Goal: Task Accomplishment & Management: Complete application form

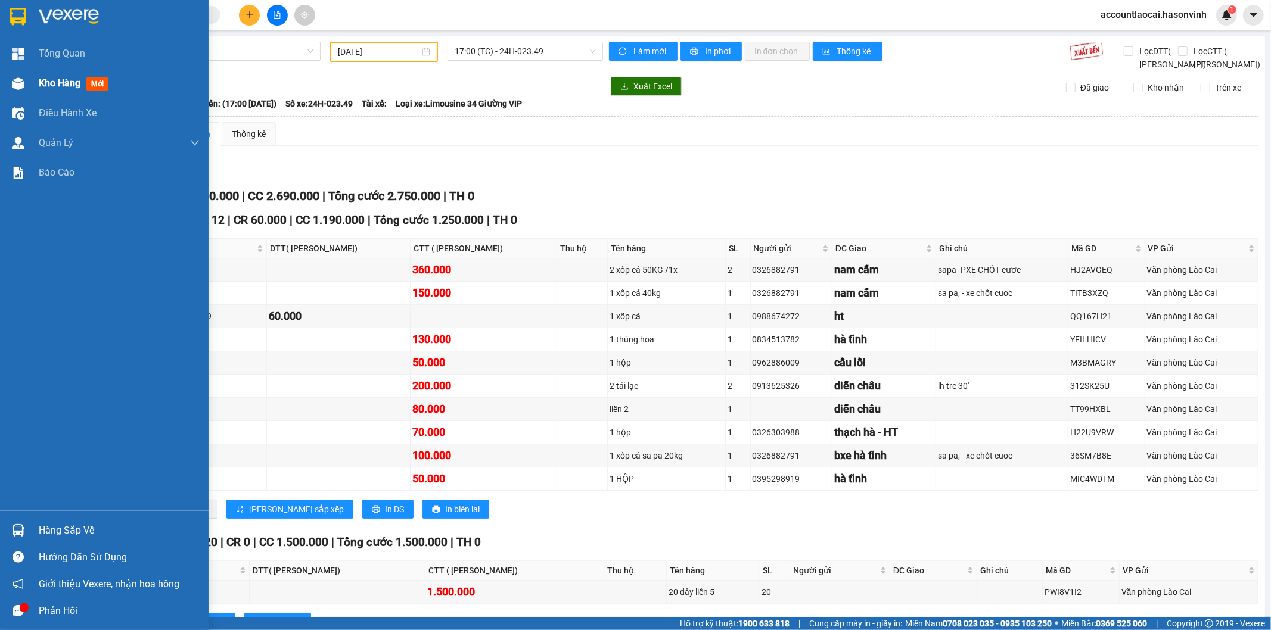
click at [10, 74] on div at bounding box center [18, 83] width 21 height 21
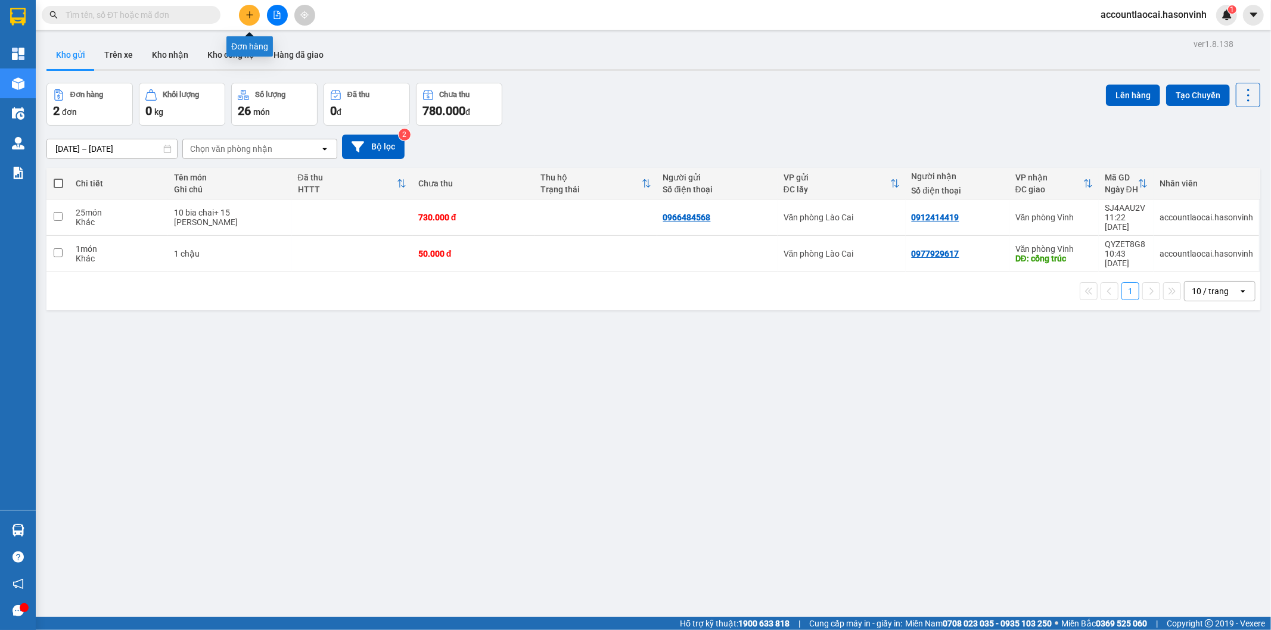
click at [247, 13] on icon "plus" at bounding box center [249, 15] width 8 height 8
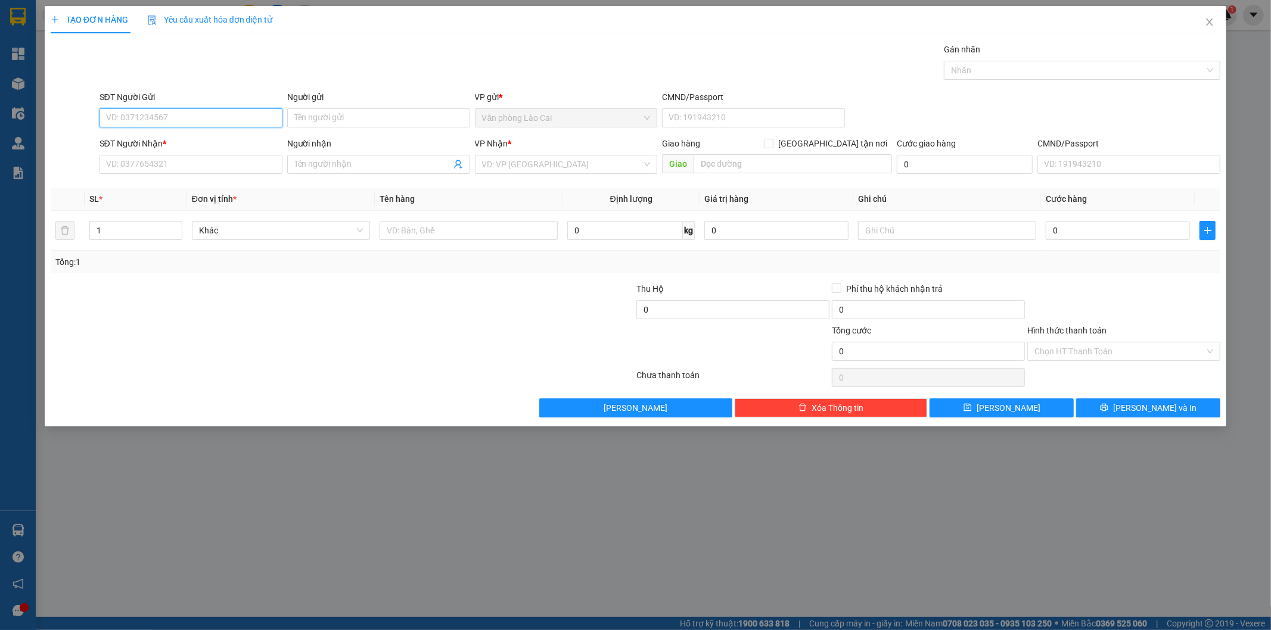
click at [169, 117] on input "SĐT Người Gửi" at bounding box center [190, 117] width 183 height 19
type input "0914816758"
click at [185, 169] on input "SĐT Người Nhận *" at bounding box center [190, 164] width 183 height 19
click at [527, 155] on div "VD: VP [GEOGRAPHIC_DATA]" at bounding box center [566, 164] width 183 height 19
type input "0364036208"
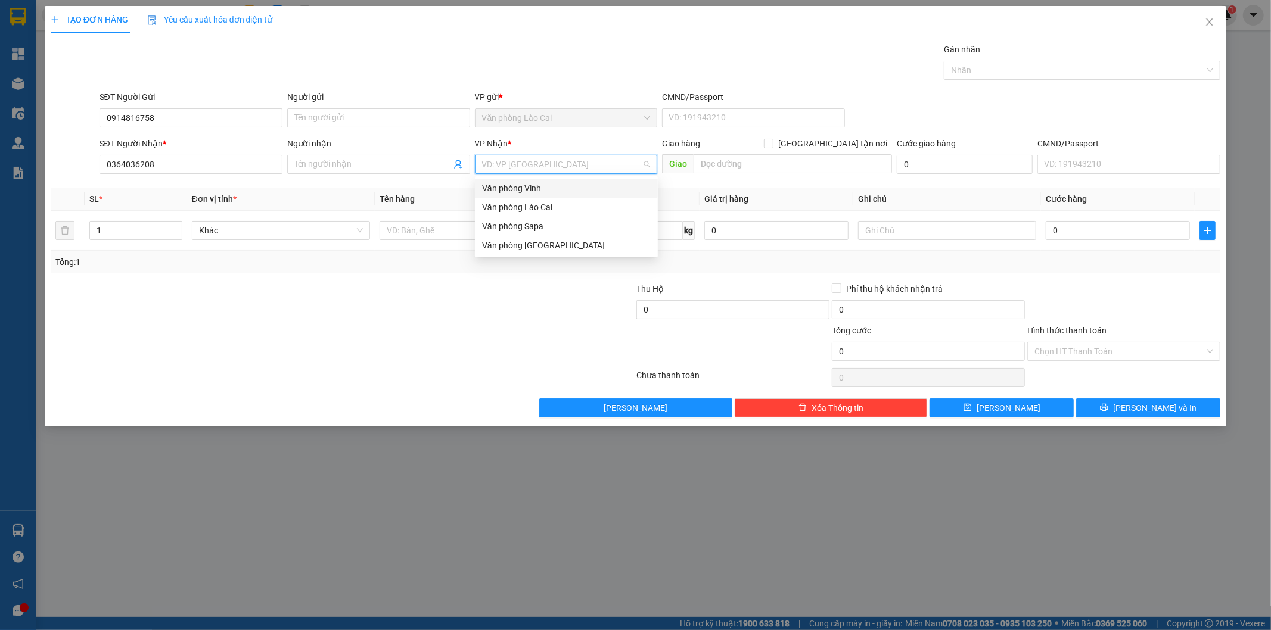
drag, startPoint x: 532, startPoint y: 186, endPoint x: 753, endPoint y: 183, distance: 221.6
click at [533, 186] on div "Văn phòng Vinh" at bounding box center [566, 188] width 169 height 13
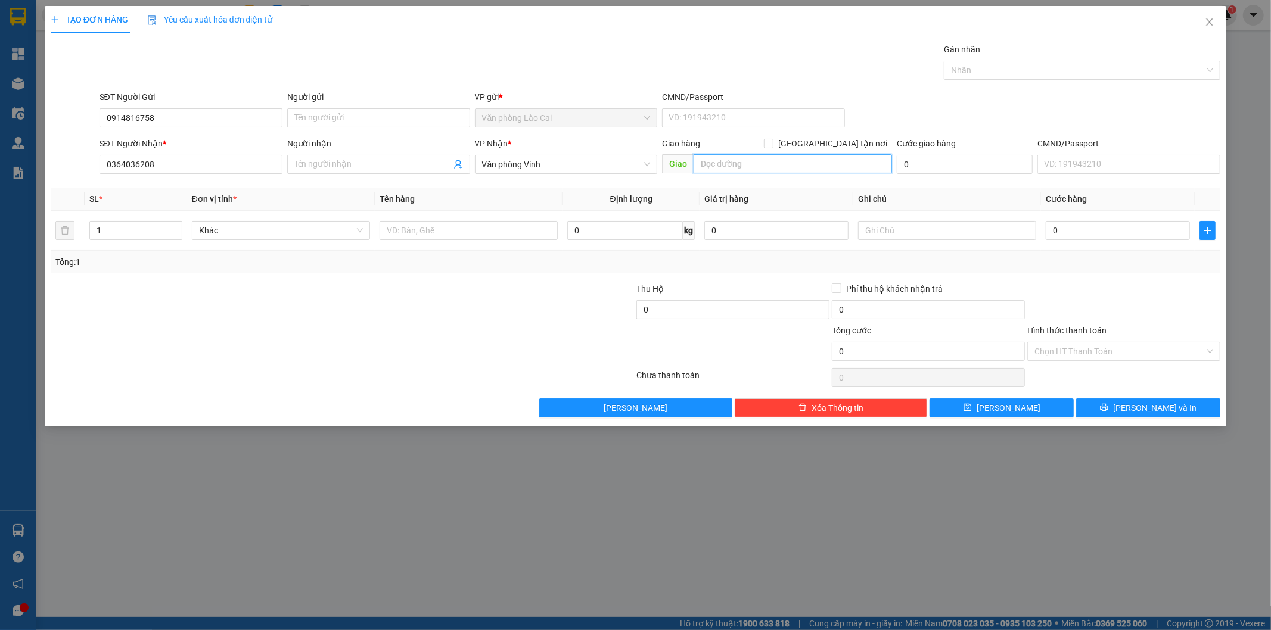
click at [743, 163] on input "text" at bounding box center [792, 163] width 198 height 19
type input "phố châu"
click at [426, 225] on input "text" at bounding box center [468, 230] width 178 height 19
type input "1 hs"
click at [1095, 235] on input "0" at bounding box center [1117, 230] width 144 height 19
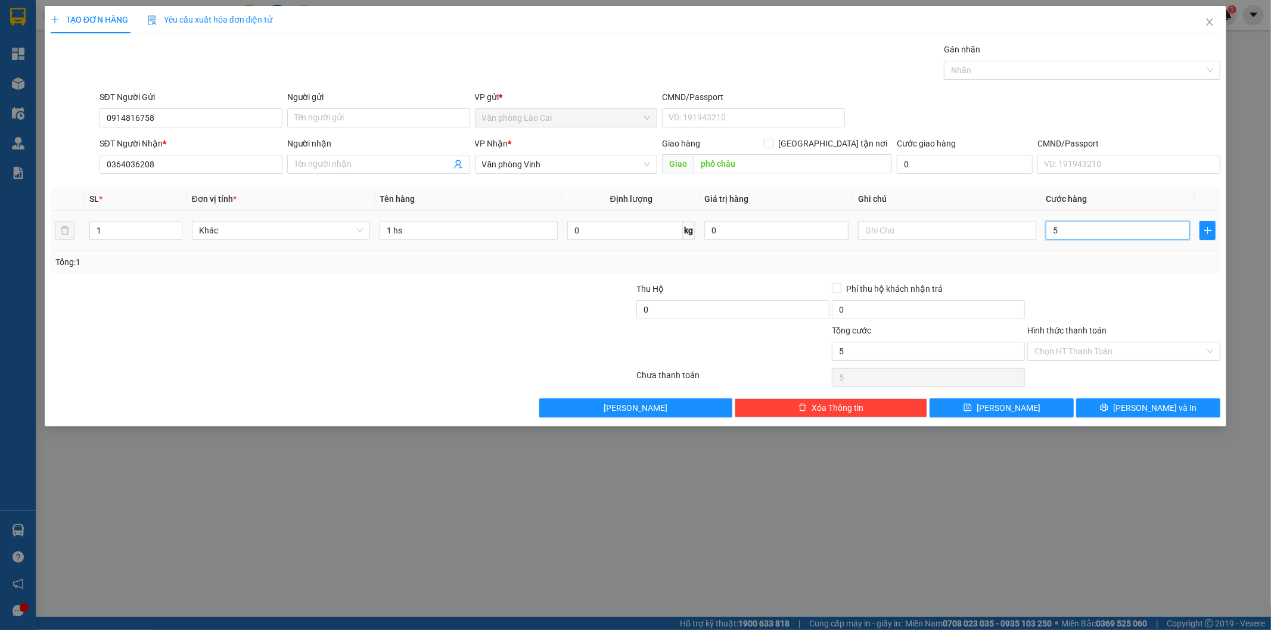
type input "5"
type input "50"
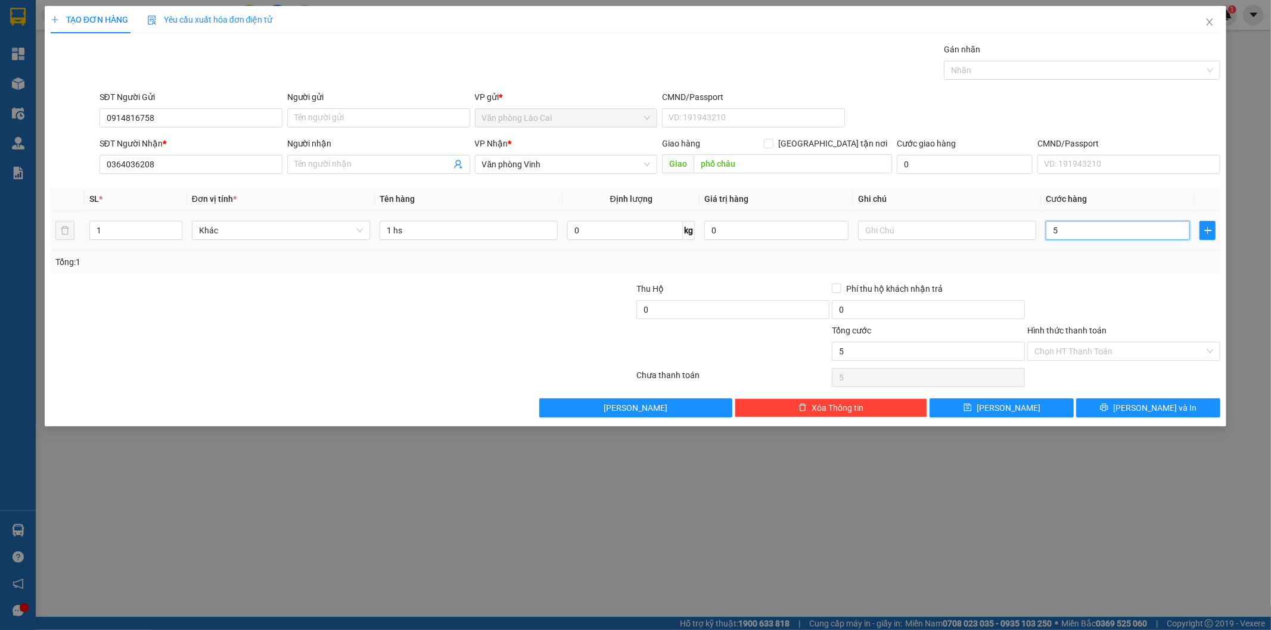
type input "50"
type input "500"
type input "5.000"
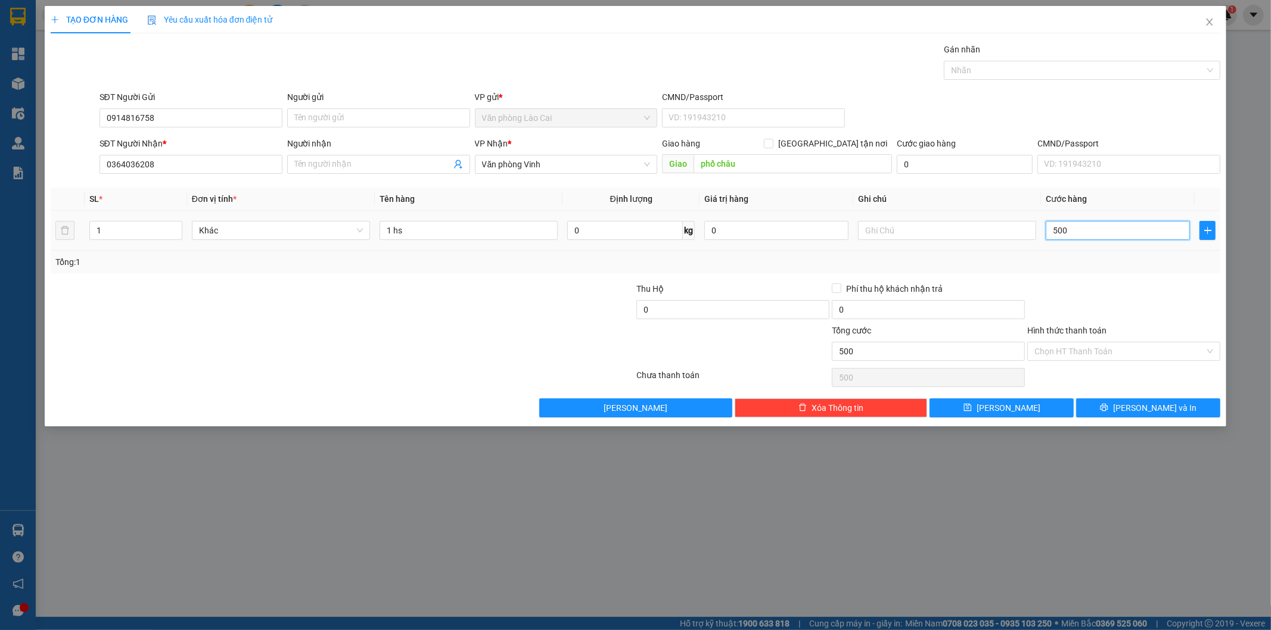
type input "5.000"
type input "50.000"
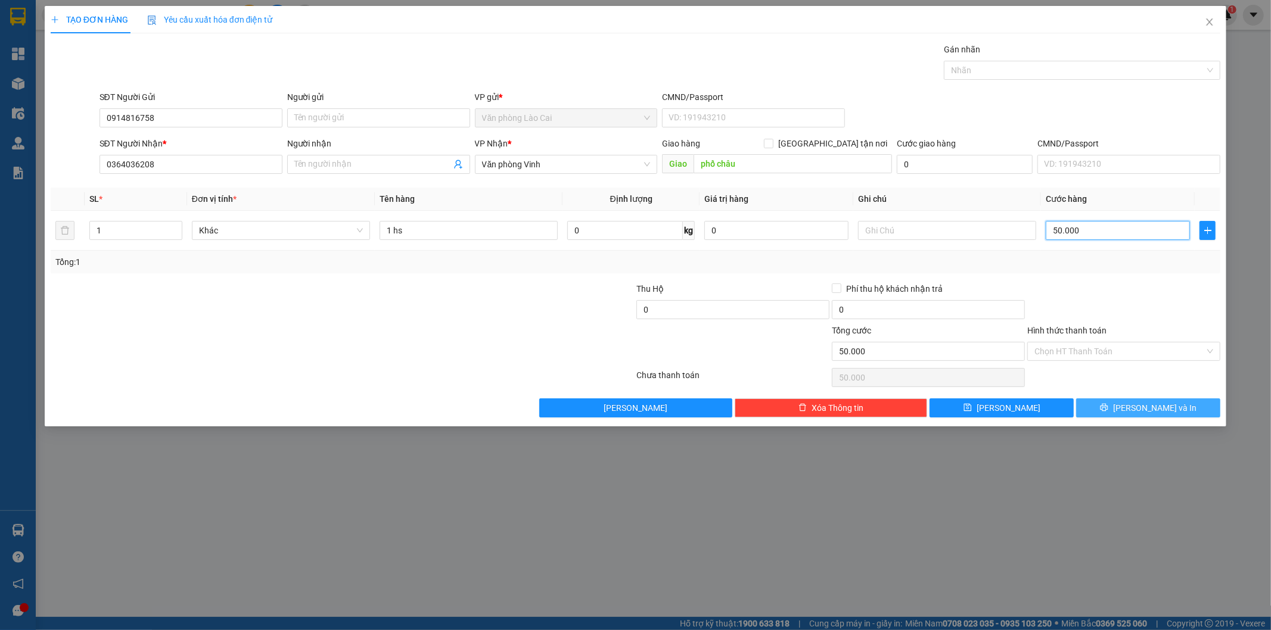
type input "50.000"
click at [1144, 402] on span "[PERSON_NAME] và In" at bounding box center [1154, 407] width 83 height 13
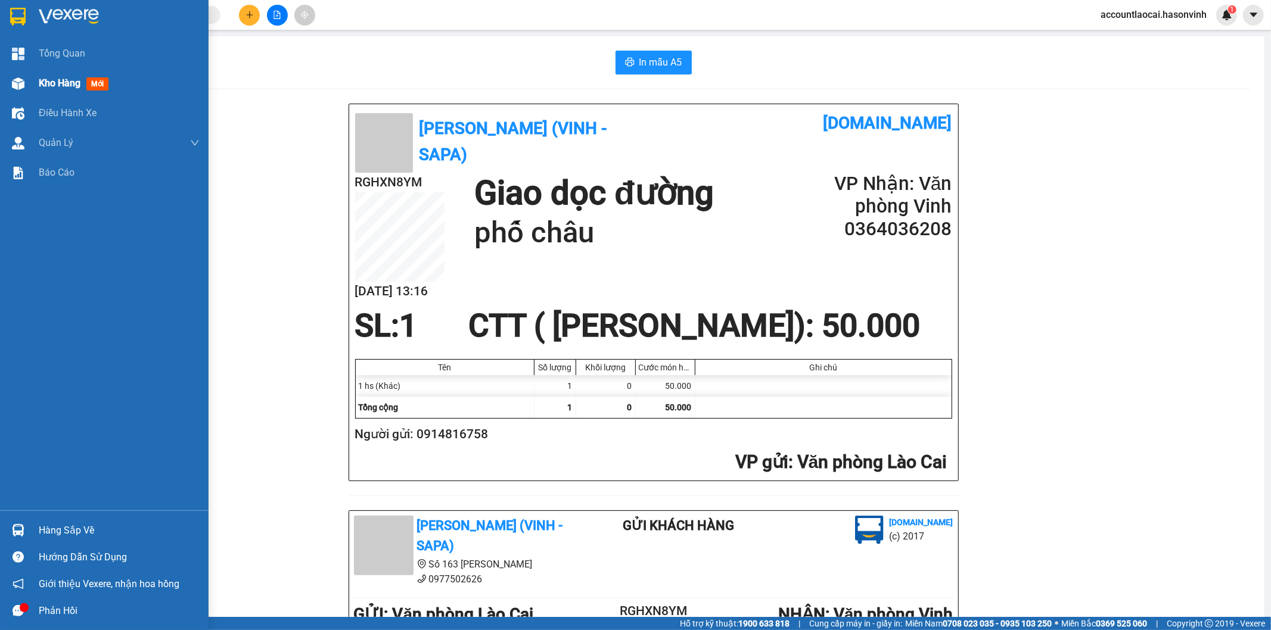
click at [19, 96] on div "Kho hàng mới" at bounding box center [104, 83] width 208 height 30
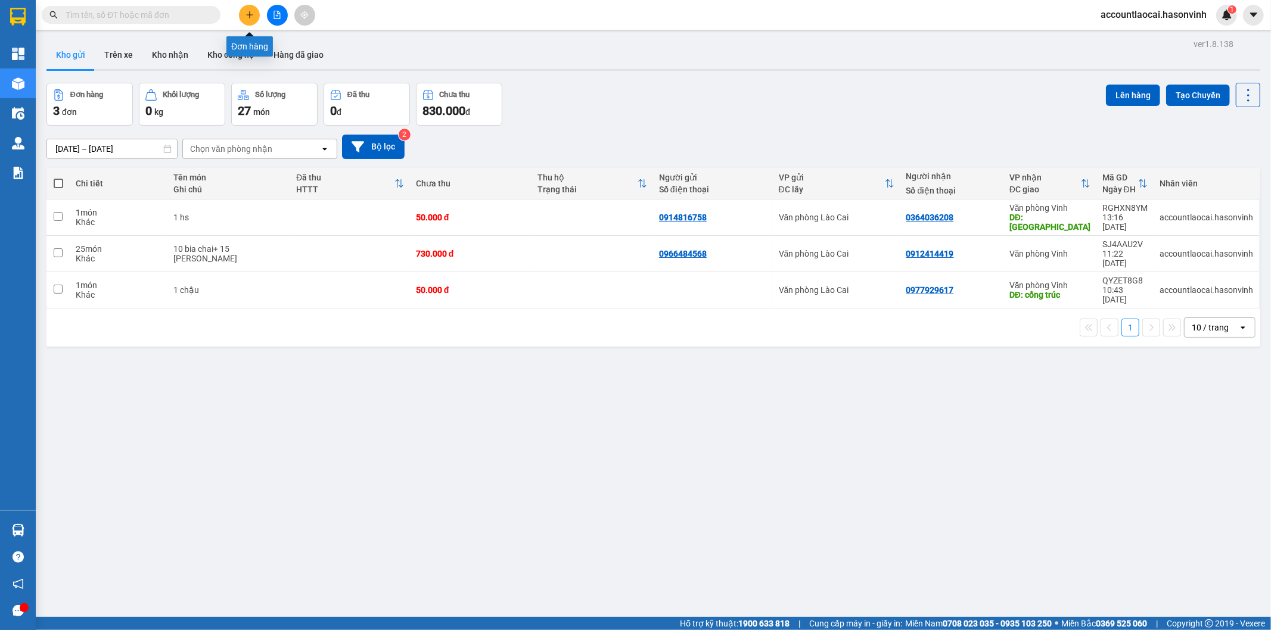
click at [246, 14] on icon "plus" at bounding box center [249, 15] width 8 height 8
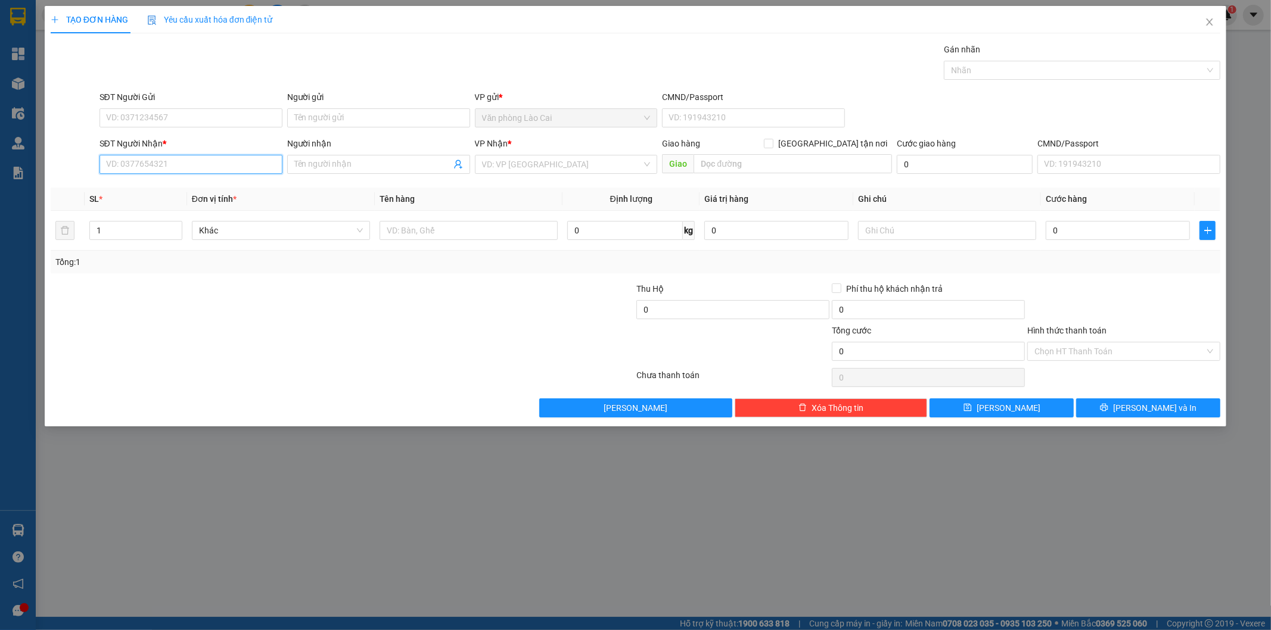
paste input "0384570944"
click at [178, 169] on input "0384570944" at bounding box center [190, 164] width 183 height 19
click at [172, 188] on div "0384570944 - c lý" at bounding box center [191, 188] width 169 height 13
type input "0384570944"
type input "c lý"
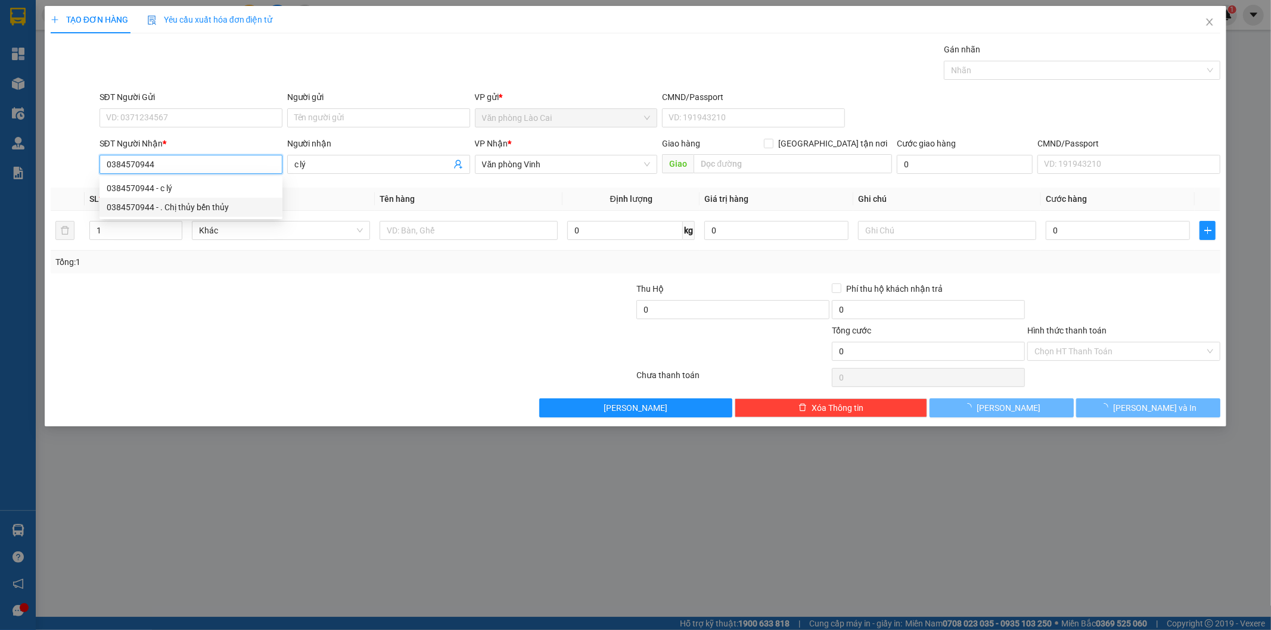
type input "0384570944"
type input "120.000"
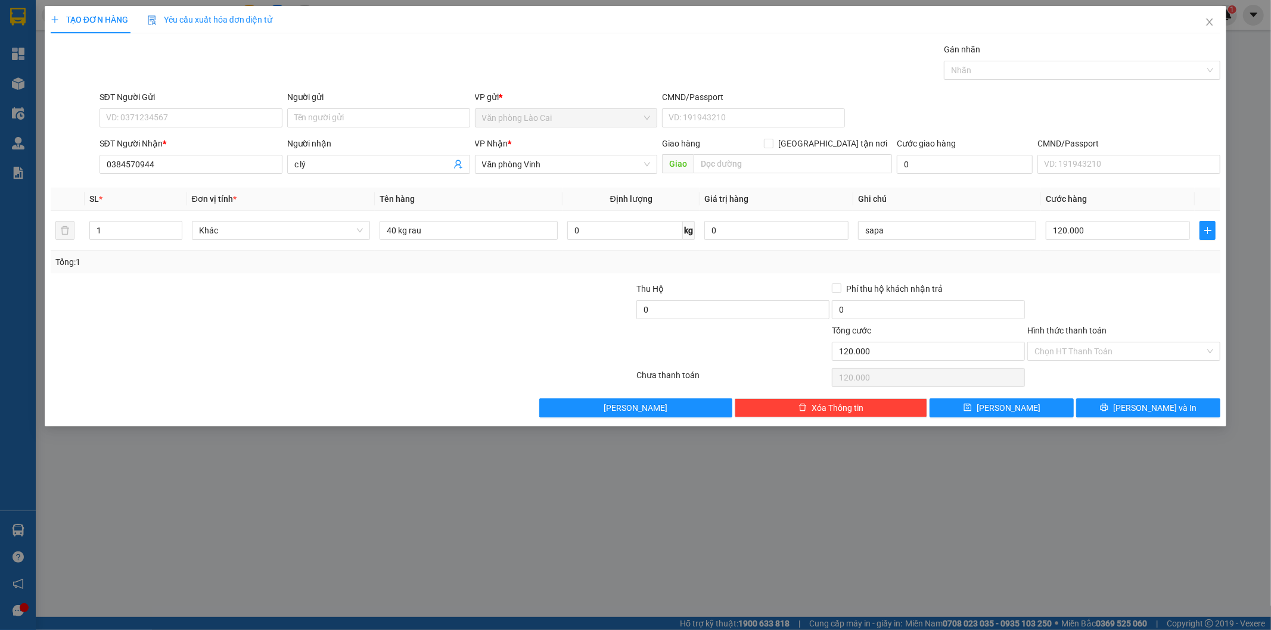
click at [459, 279] on div "Transit Pickup Surcharge Ids Transit Deliver Surcharge Ids Transit Deliver Surc…" at bounding box center [636, 230] width 1170 height 375
drag, startPoint x: 442, startPoint y: 231, endPoint x: 294, endPoint y: 242, distance: 148.7
click at [313, 234] on tr "1 Khác 40 kg rau 0 kg 0 sapa 120.000" at bounding box center [636, 231] width 1170 height 40
type input "35kg"
click at [132, 241] on div "1" at bounding box center [135, 231] width 93 height 24
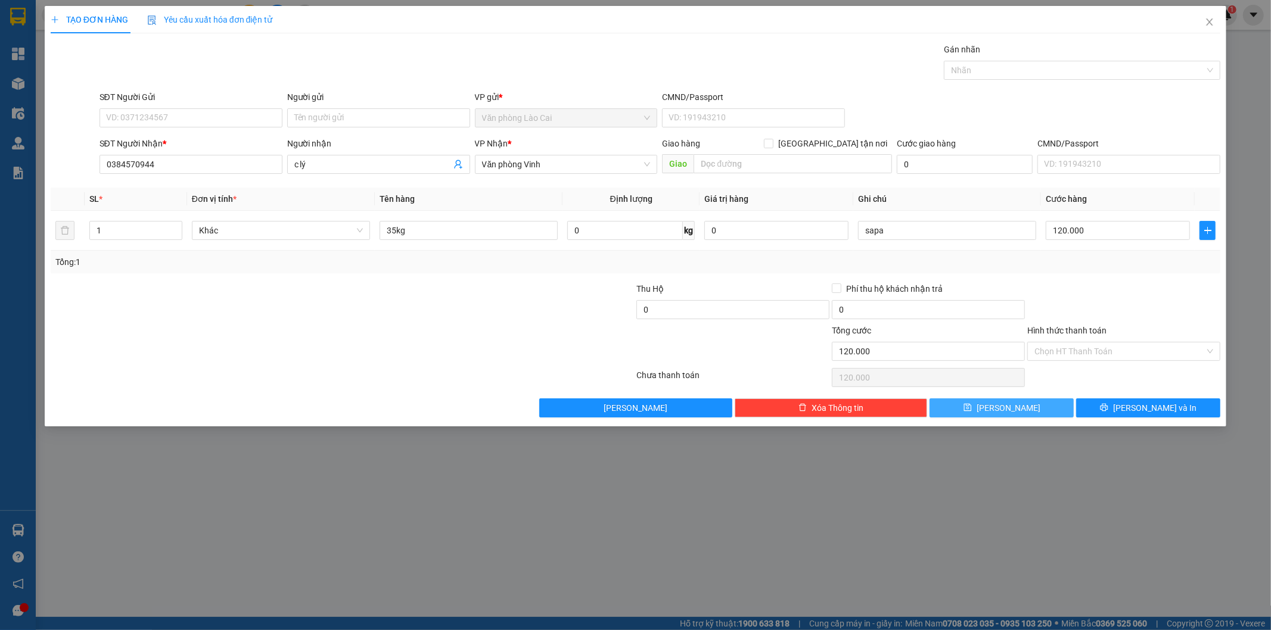
click at [1022, 400] on button "[PERSON_NAME]" at bounding box center [1001, 407] width 144 height 19
type input "0"
click at [1212, 21] on icon "close" at bounding box center [1209, 22] width 10 height 10
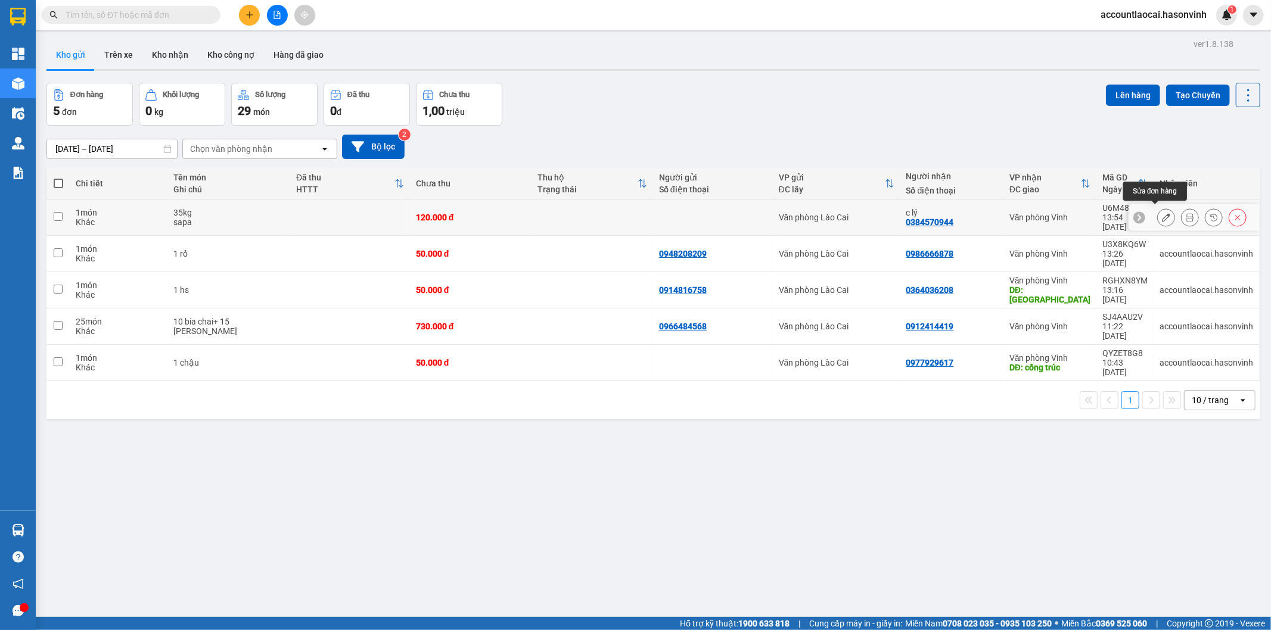
click at [1162, 216] on icon at bounding box center [1166, 217] width 8 height 8
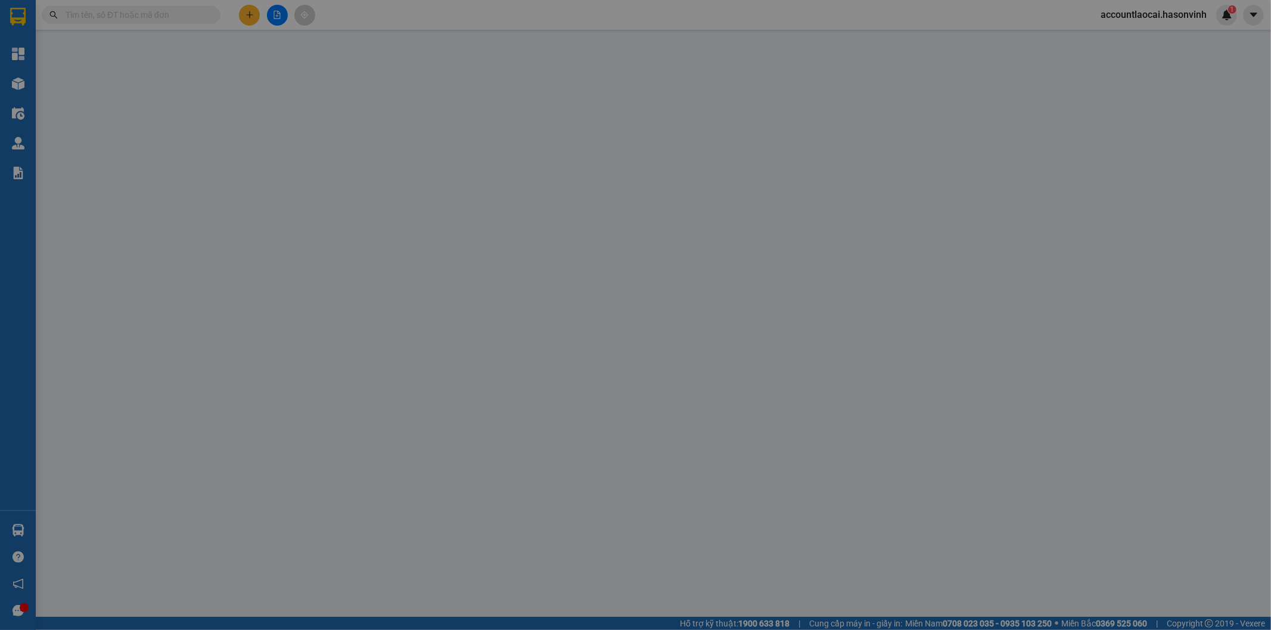
type input "0384570944"
type input "c lý"
type input "120.000"
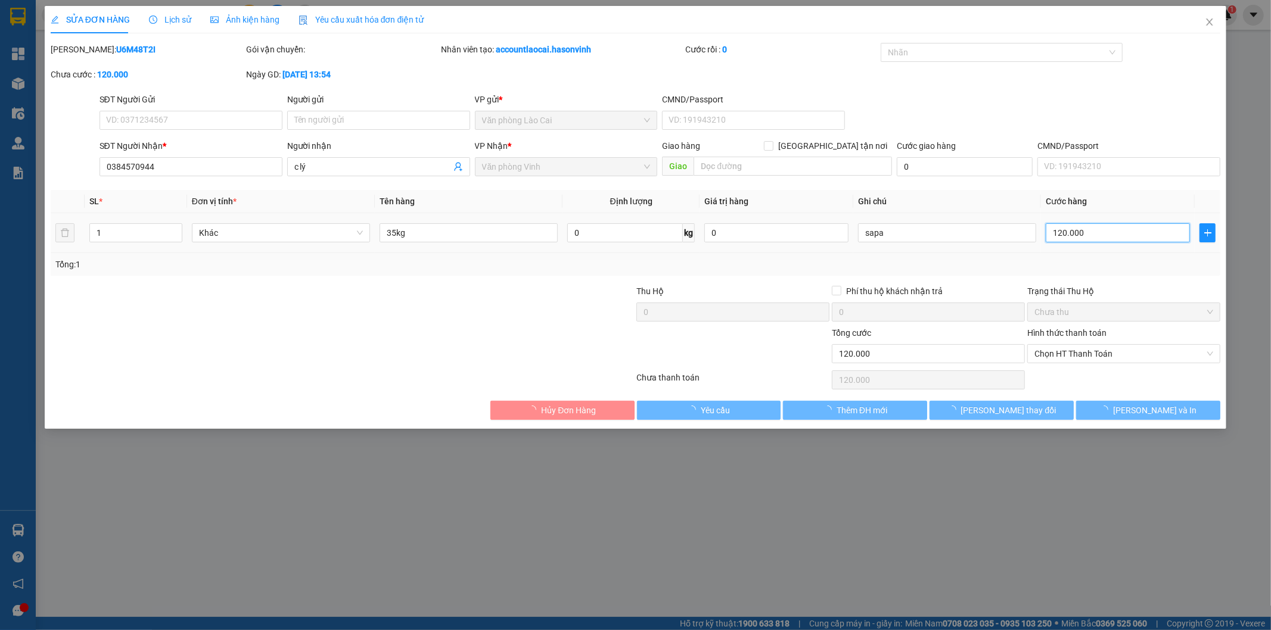
click at [1091, 230] on input "120.000" at bounding box center [1117, 232] width 144 height 19
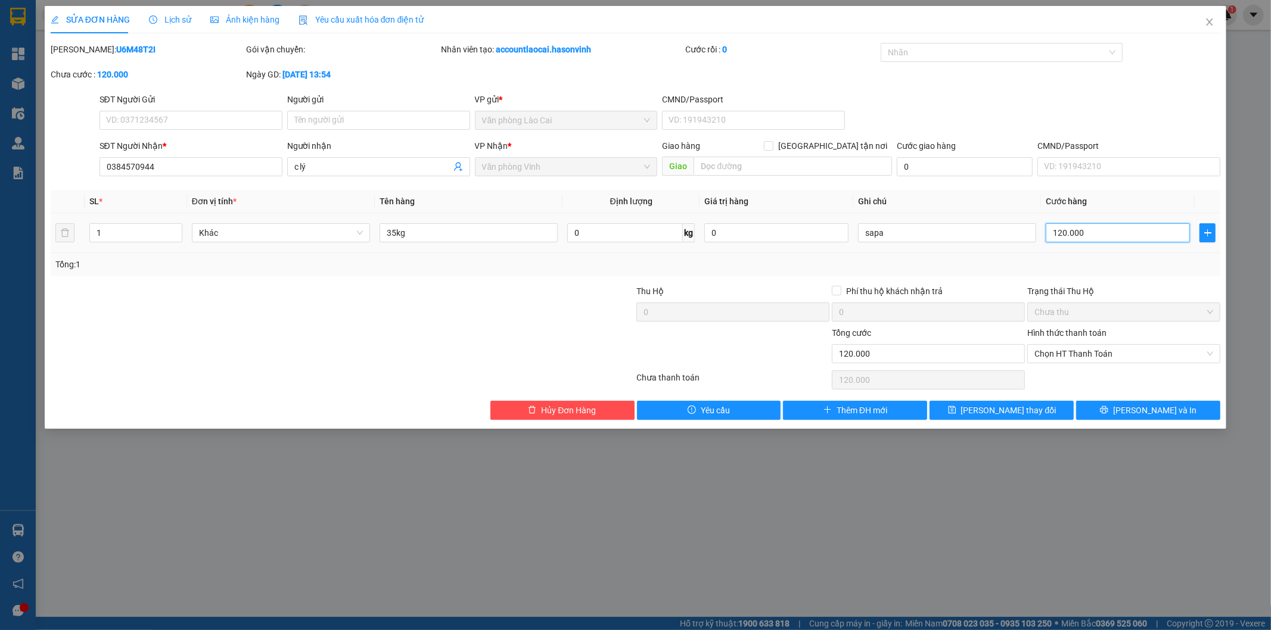
type input "1"
type input "13"
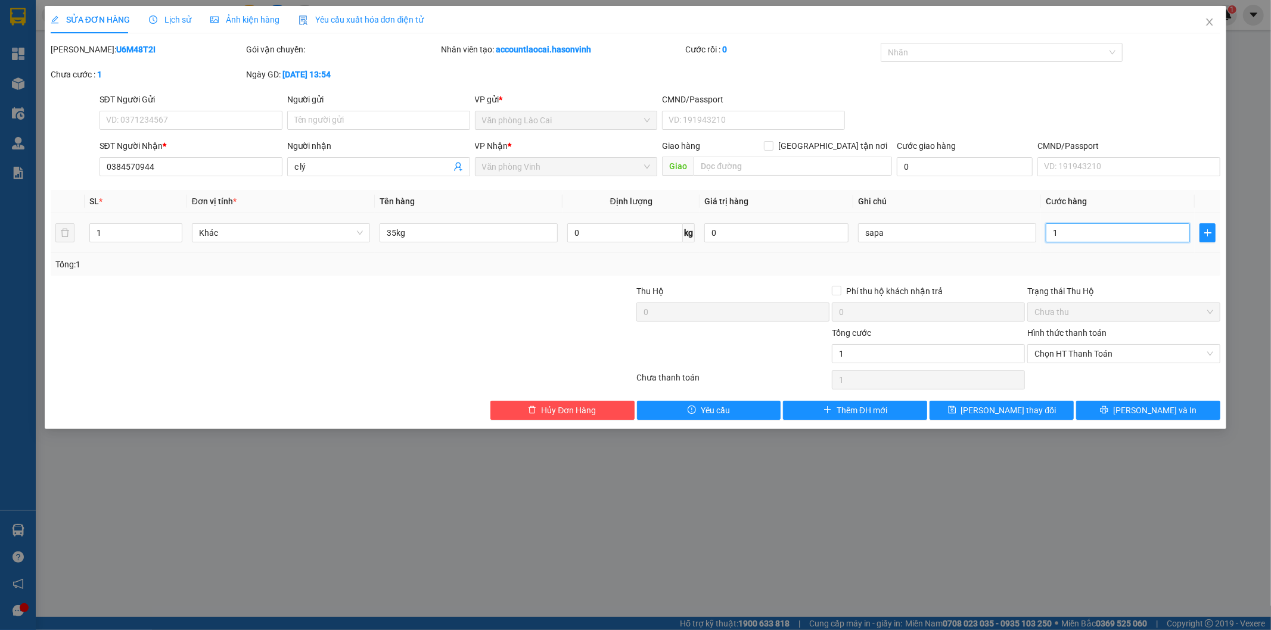
type input "13"
type input "130"
type input "1.300"
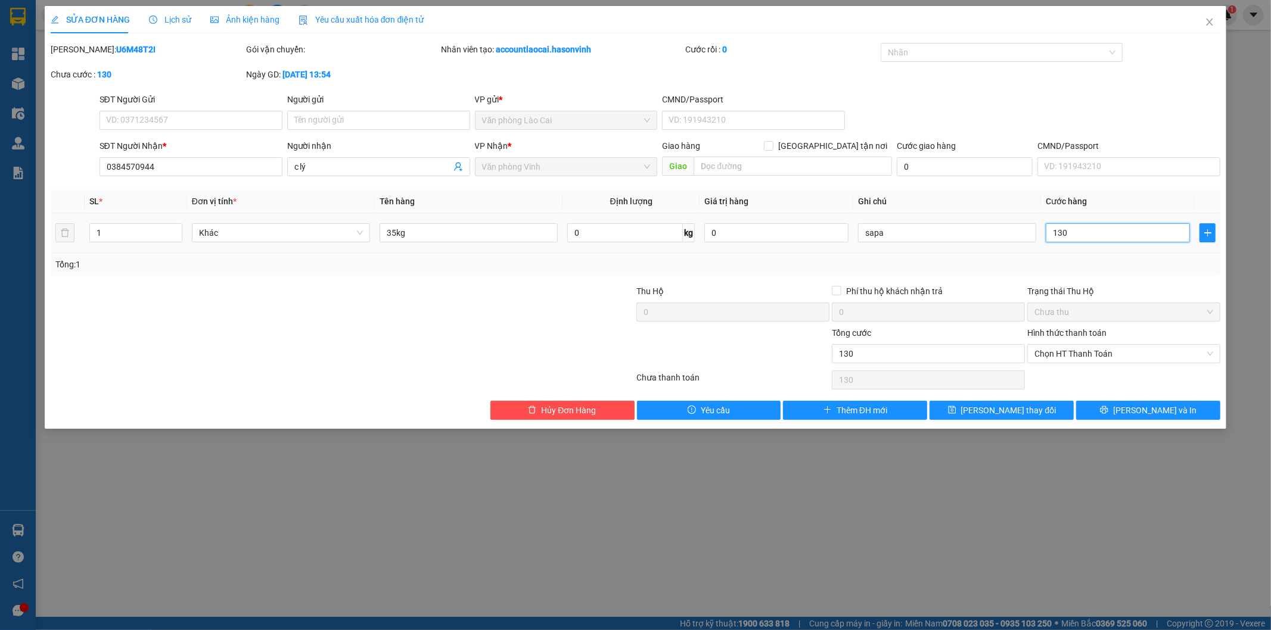
type input "1.300"
type input "13.000"
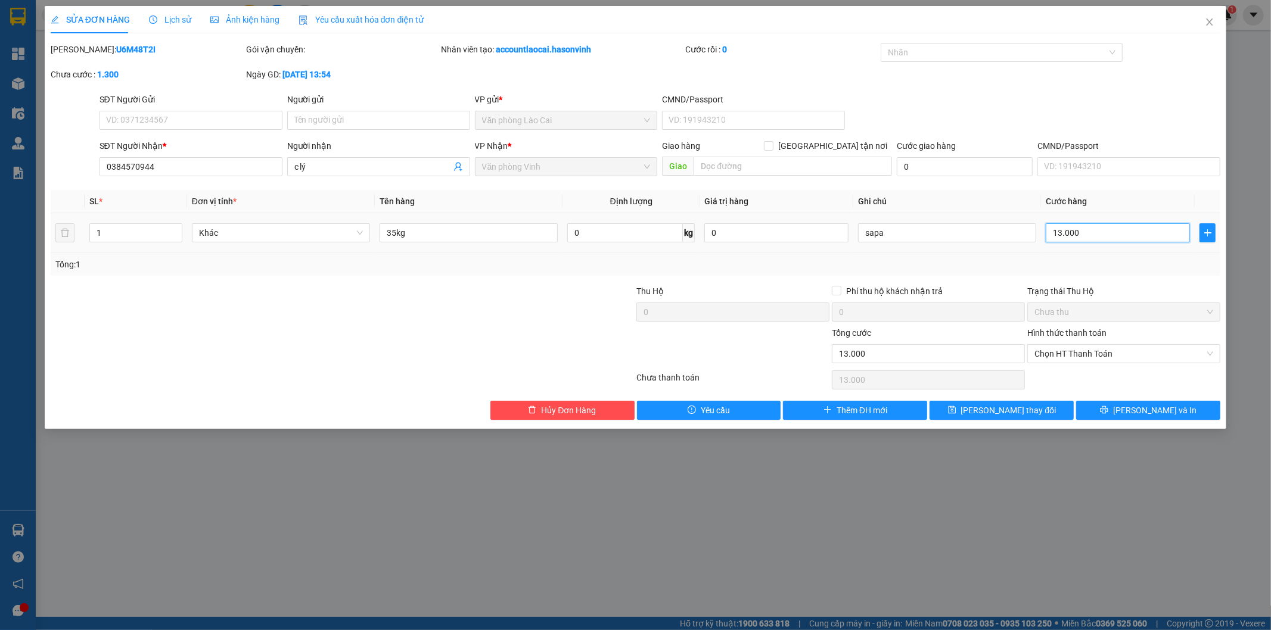
type input "130.000"
click at [1017, 407] on span "[PERSON_NAME] thay đổi" at bounding box center [1008, 410] width 95 height 13
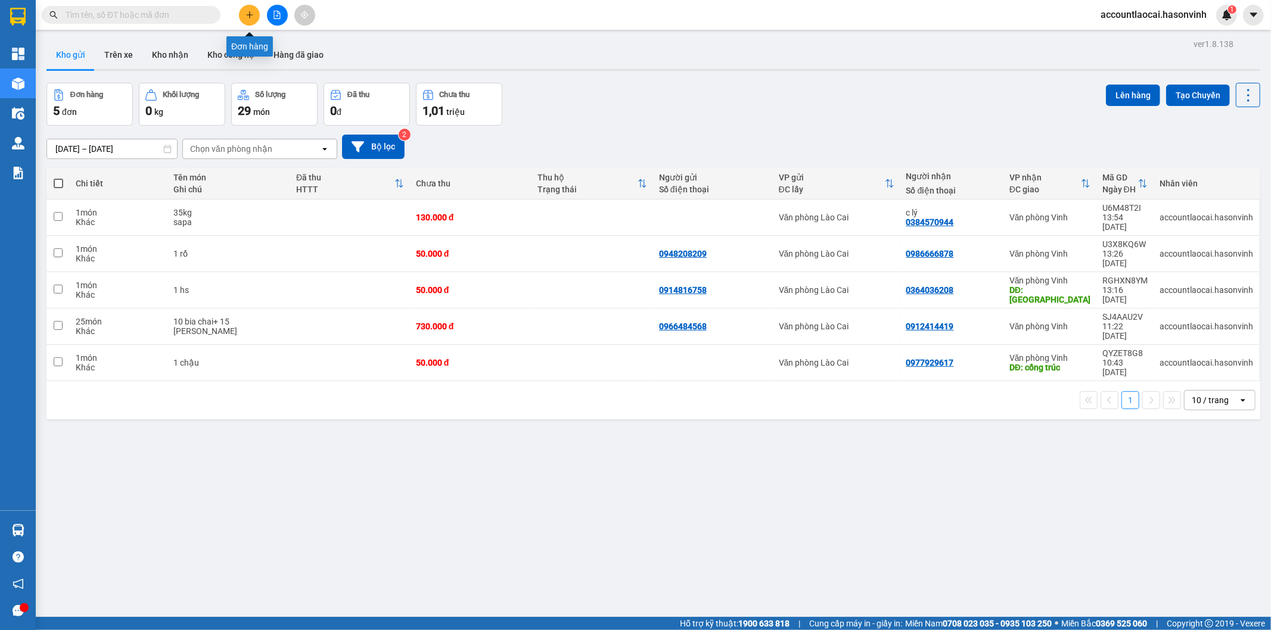
click at [256, 15] on button at bounding box center [249, 15] width 21 height 21
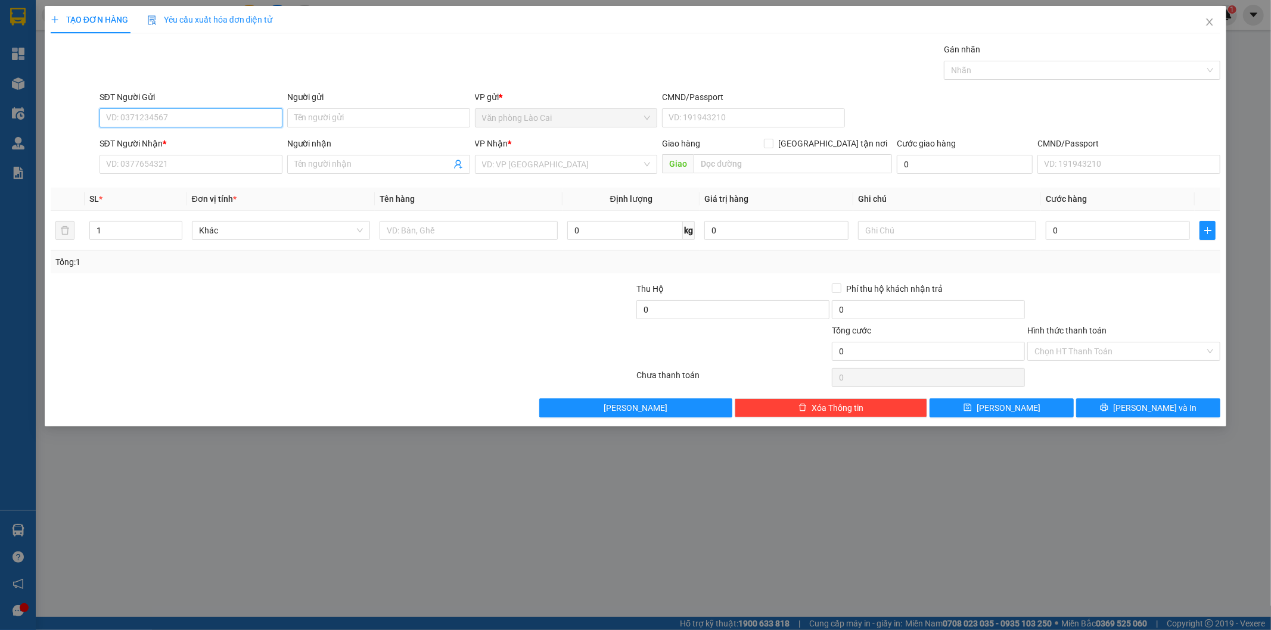
click at [163, 113] on input "SĐT Người Gửi" at bounding box center [190, 117] width 183 height 19
click at [182, 164] on input "SĐT Người Nhận *" at bounding box center [190, 164] width 183 height 19
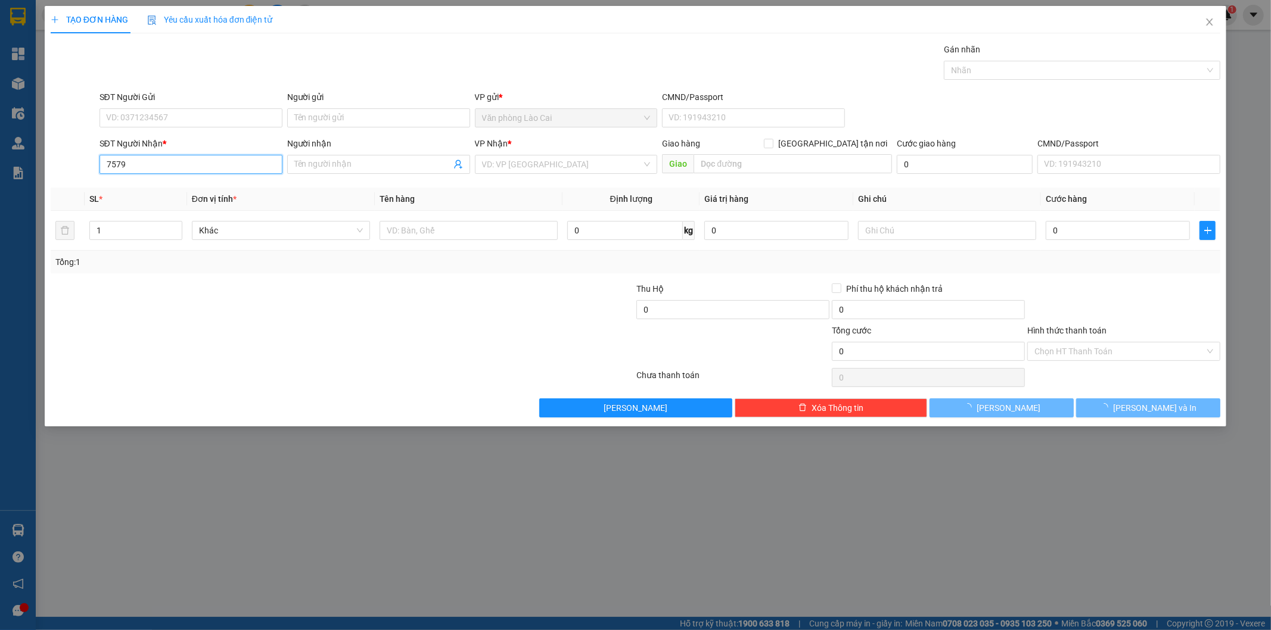
click at [182, 164] on input "7579" at bounding box center [190, 164] width 183 height 19
click at [170, 186] on div "0916457579" at bounding box center [191, 188] width 169 height 13
type input "0916457579"
type input "80.000"
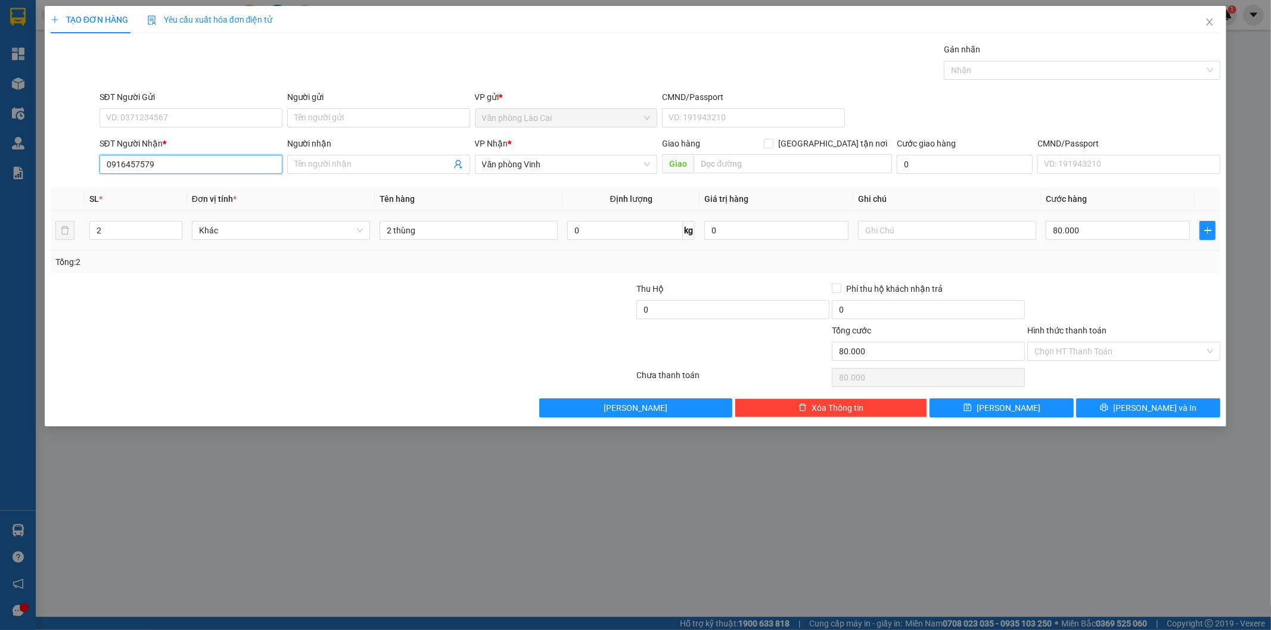
type input "0916457579"
click at [342, 289] on div at bounding box center [244, 303] width 391 height 42
drag, startPoint x: 456, startPoint y: 242, endPoint x: 329, endPoint y: 245, distance: 126.3
click at [329, 245] on tr "2 Khác 2 thùng 0 kg 0 80.000" at bounding box center [636, 231] width 1170 height 40
drag, startPoint x: 390, startPoint y: 332, endPoint x: 403, endPoint y: 304, distance: 30.4
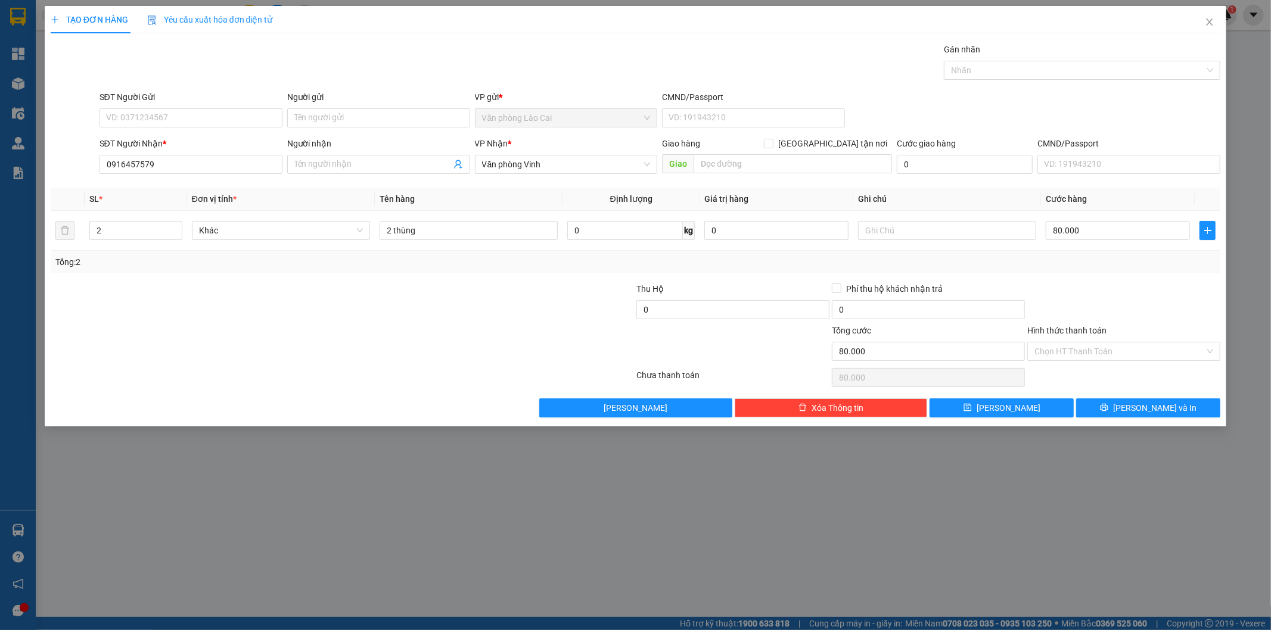
click at [397, 320] on form "Thu Hộ 0 Phí thu hộ khách nhận trả 0 Tổng cước 80.000 Hình thức thanh toán Chọn…" at bounding box center [636, 323] width 1170 height 83
drag, startPoint x: 454, startPoint y: 230, endPoint x: 324, endPoint y: 242, distance: 130.5
click at [324, 242] on tr "2 Khác 2 thùng 0 kg 0 80.000" at bounding box center [636, 231] width 1170 height 40
type input "17 nc + 1 hộp"
click at [220, 111] on input "SĐT Người Gửi" at bounding box center [190, 117] width 183 height 19
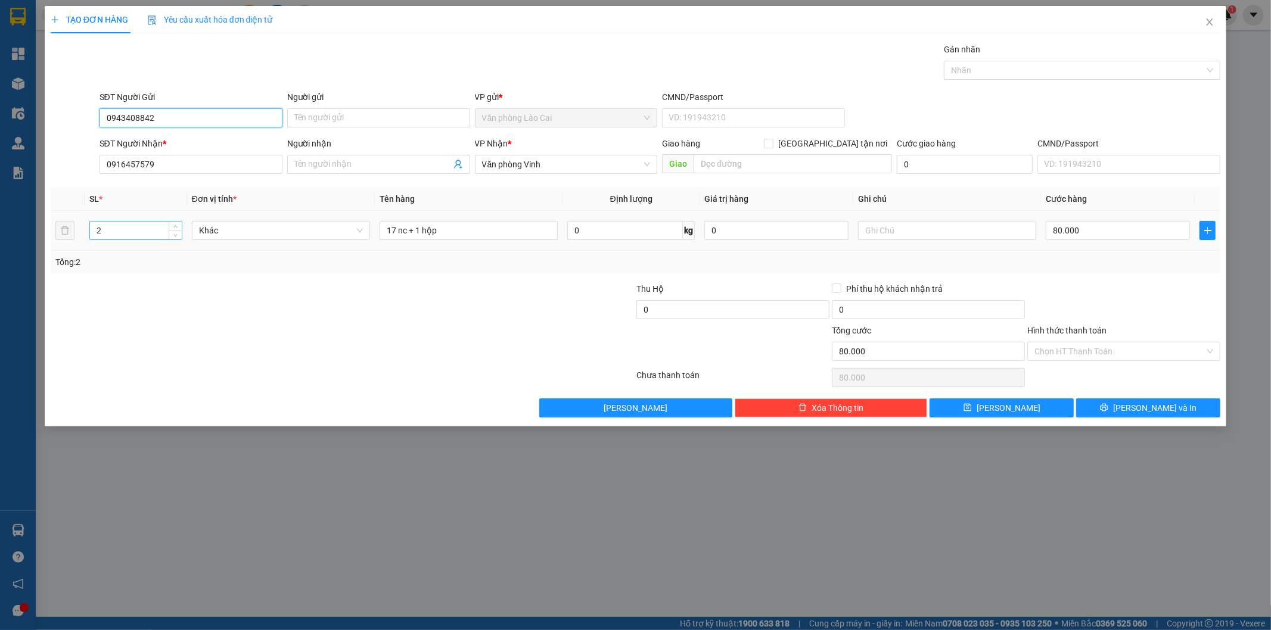
type input "0943408842"
click at [122, 225] on input "2" at bounding box center [136, 231] width 92 height 18
type input "18"
click at [1062, 235] on input "80.000" at bounding box center [1117, 230] width 144 height 19
click at [1092, 229] on input "80.000" at bounding box center [1117, 230] width 144 height 19
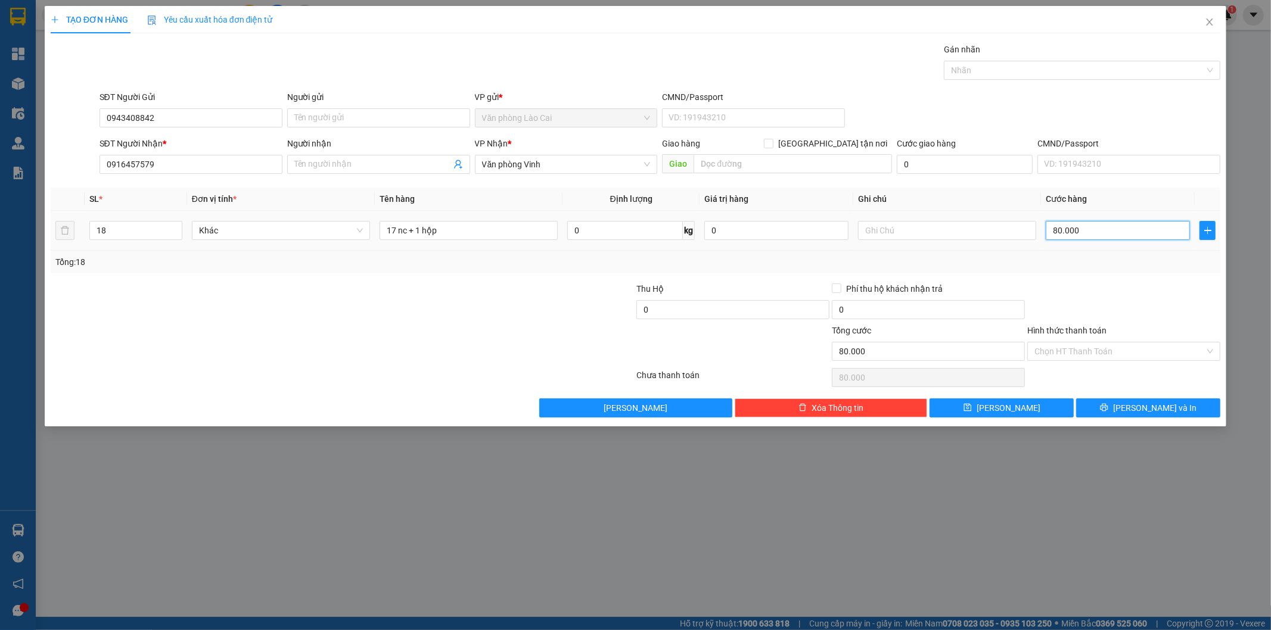
type input "8.000"
type input "800"
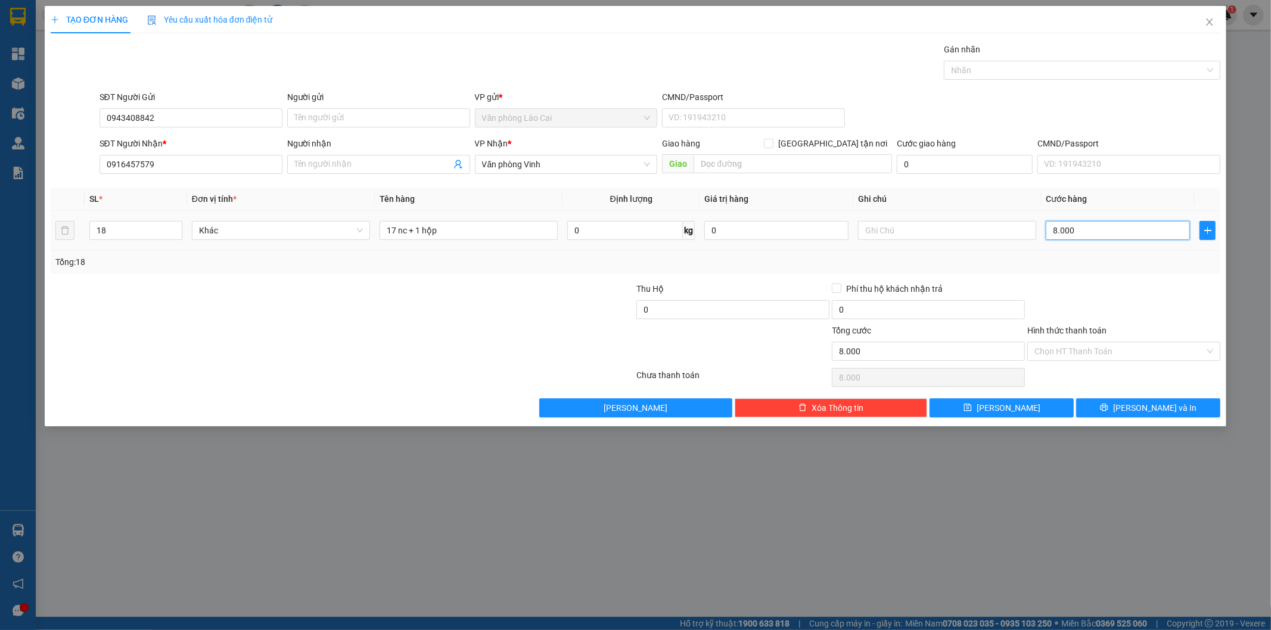
type input "800"
type input "80"
type input "8"
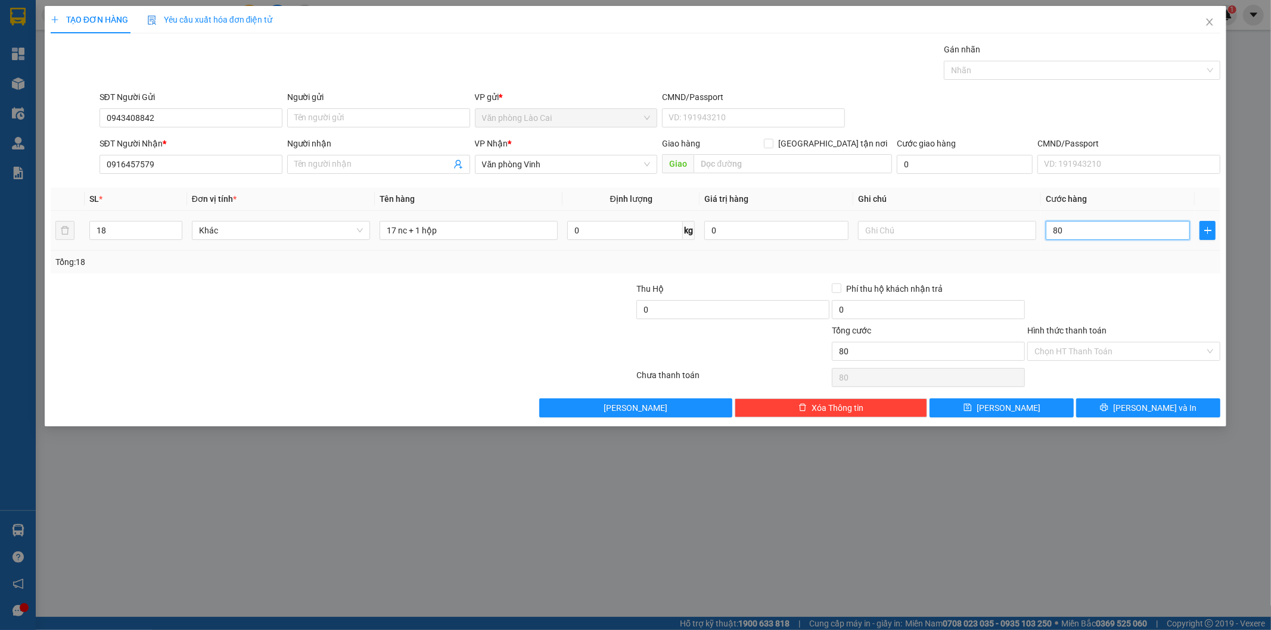
type input "8"
type input "0"
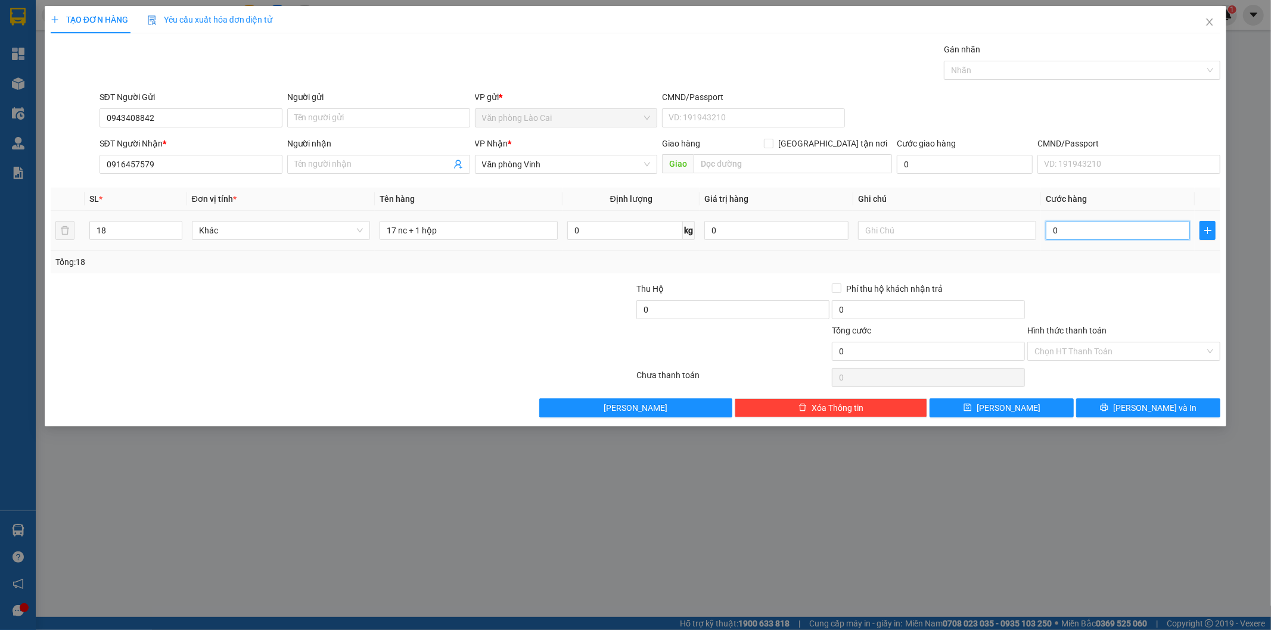
type input "5"
type input "05"
type input "50"
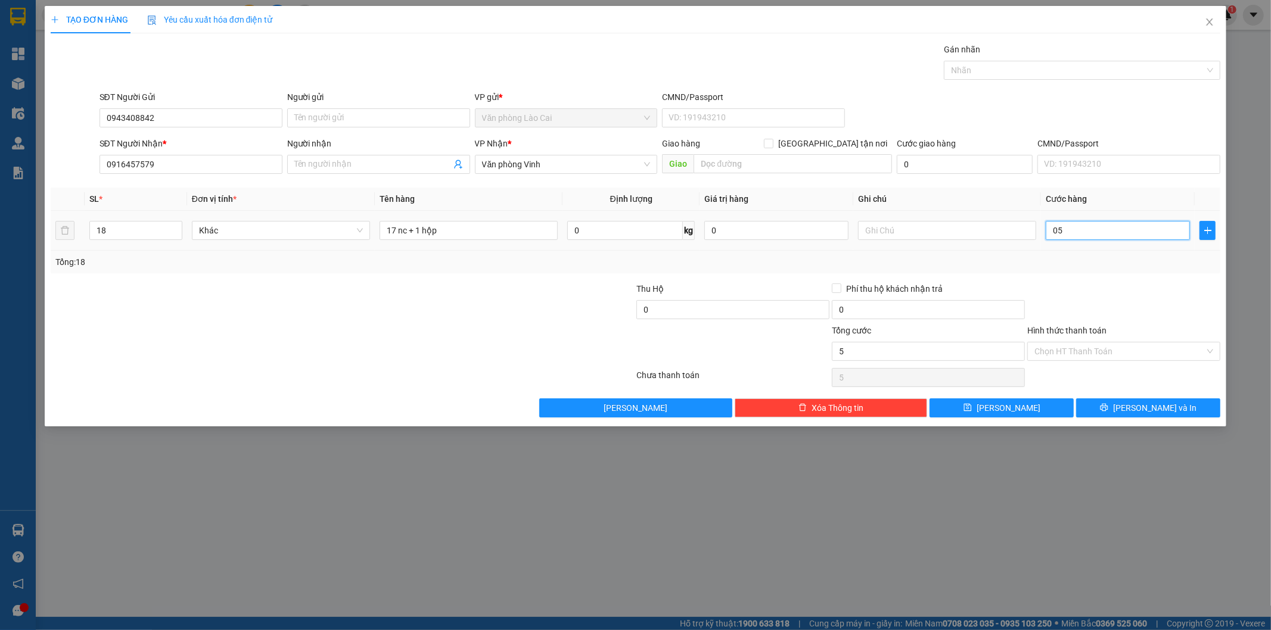
type input "050"
type input "500"
type input "0.500"
type input "5.000"
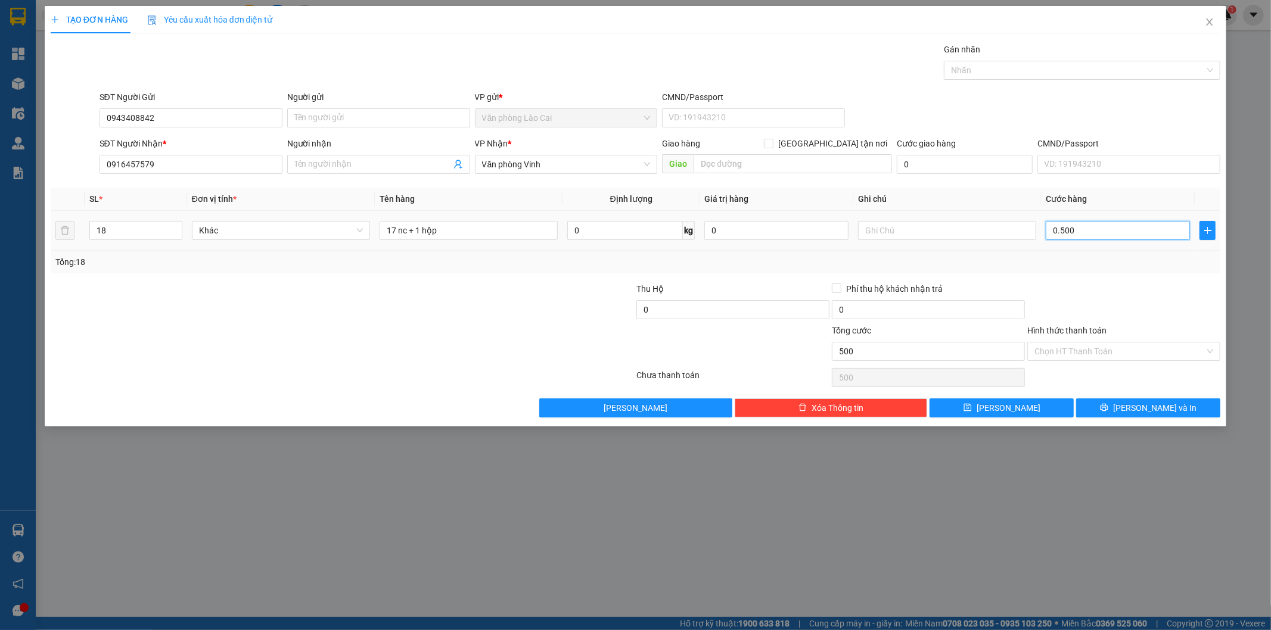
type input "5.000"
type input "05.000"
type input "50.000"
type input "050.000"
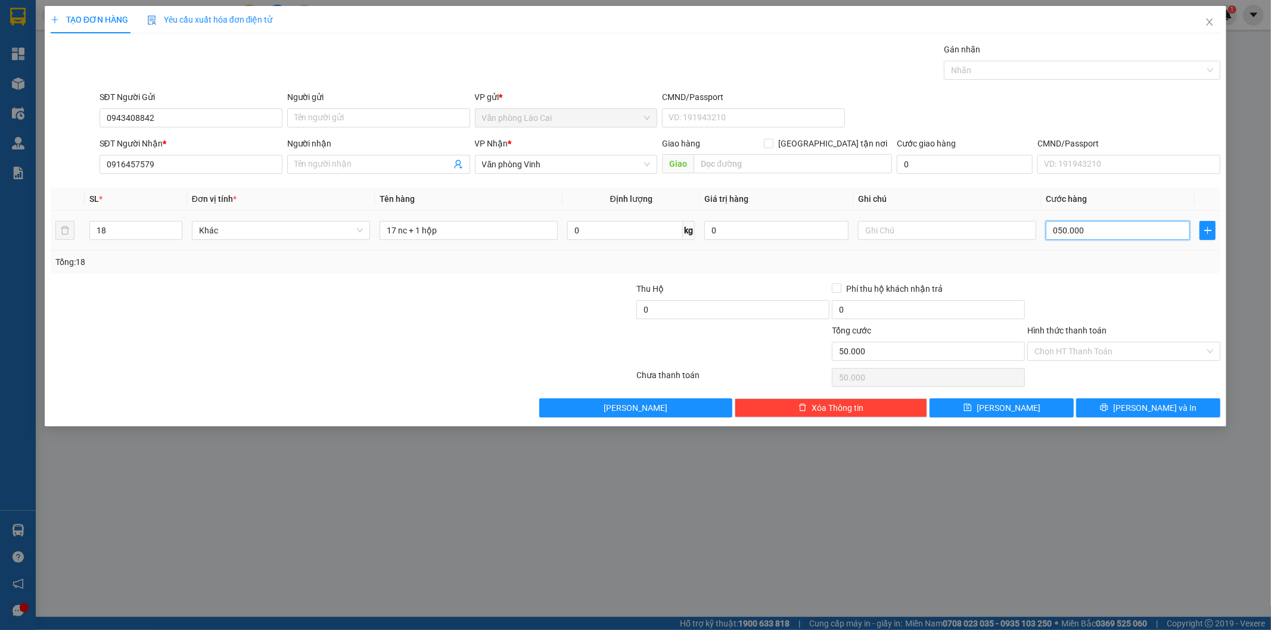
type input "500.000"
drag, startPoint x: 1159, startPoint y: 425, endPoint x: 1163, endPoint y: 414, distance: 11.5
click at [1163, 421] on div "TẠO ĐƠN HÀNG Yêu cầu xuất hóa đơn điện tử Transit Pickup Surcharge Ids Transit …" at bounding box center [636, 216] width 1182 height 421
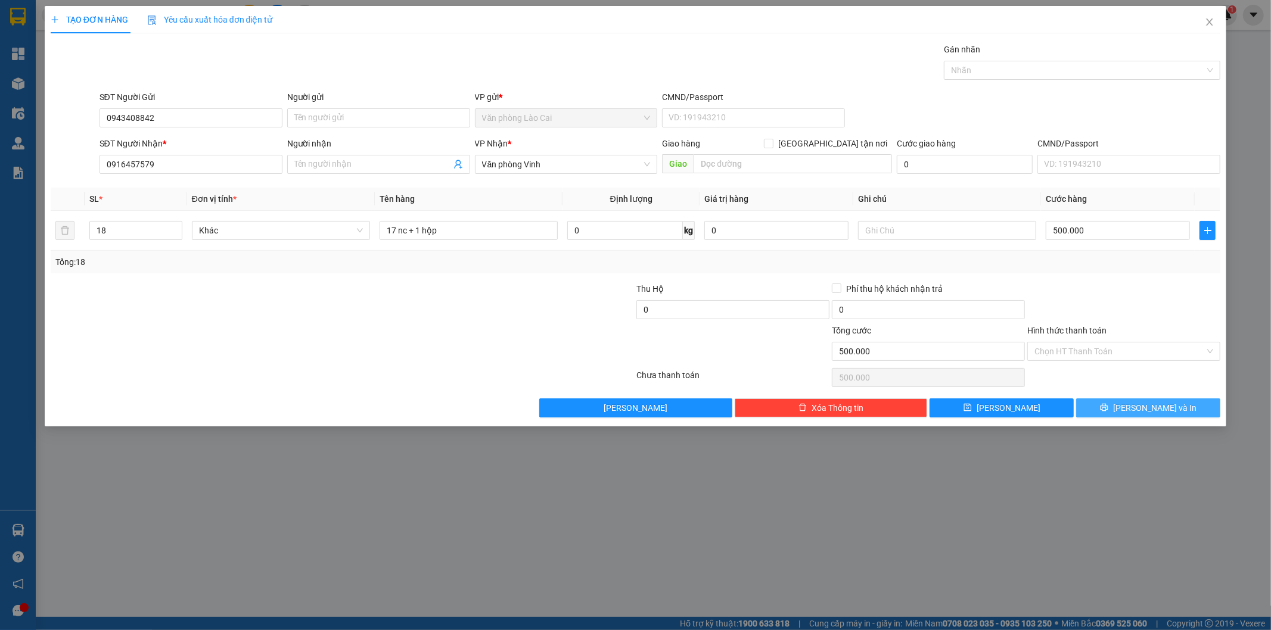
click at [1163, 413] on span "[PERSON_NAME] và In" at bounding box center [1154, 407] width 83 height 13
